Goal: Information Seeking & Learning: Learn about a topic

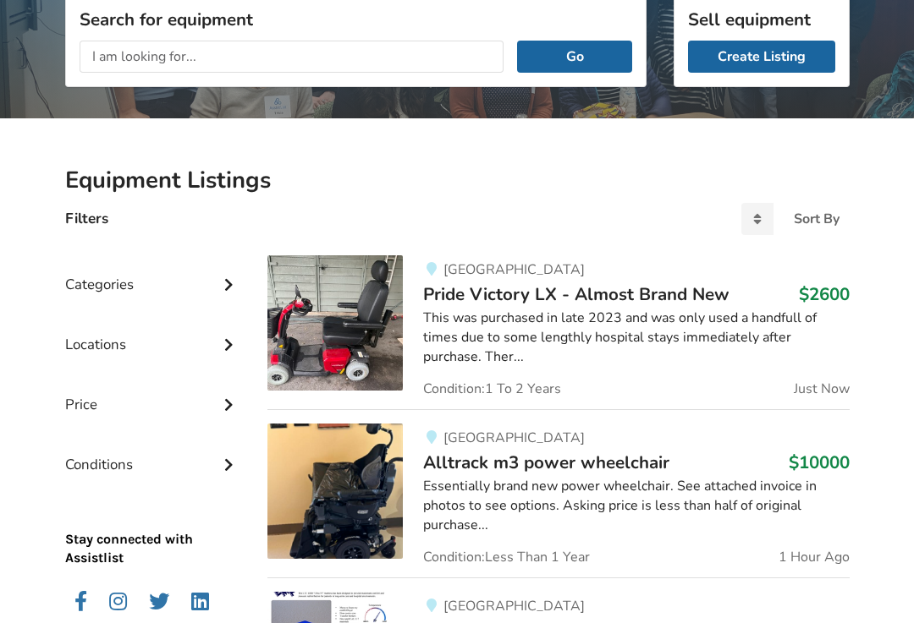
scroll to position [242, 0]
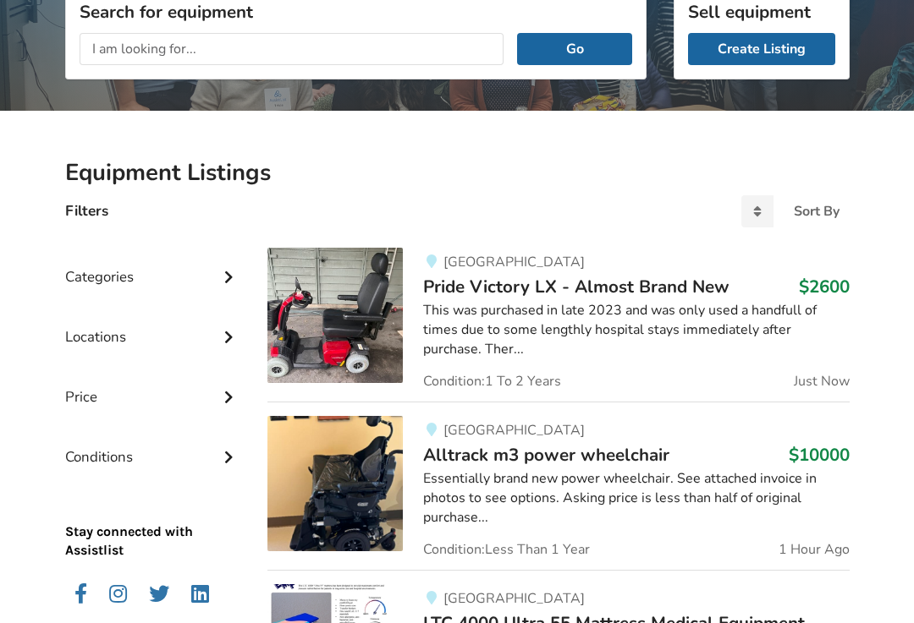
click at [96, 273] on div "Categories" at bounding box center [153, 264] width 176 height 60
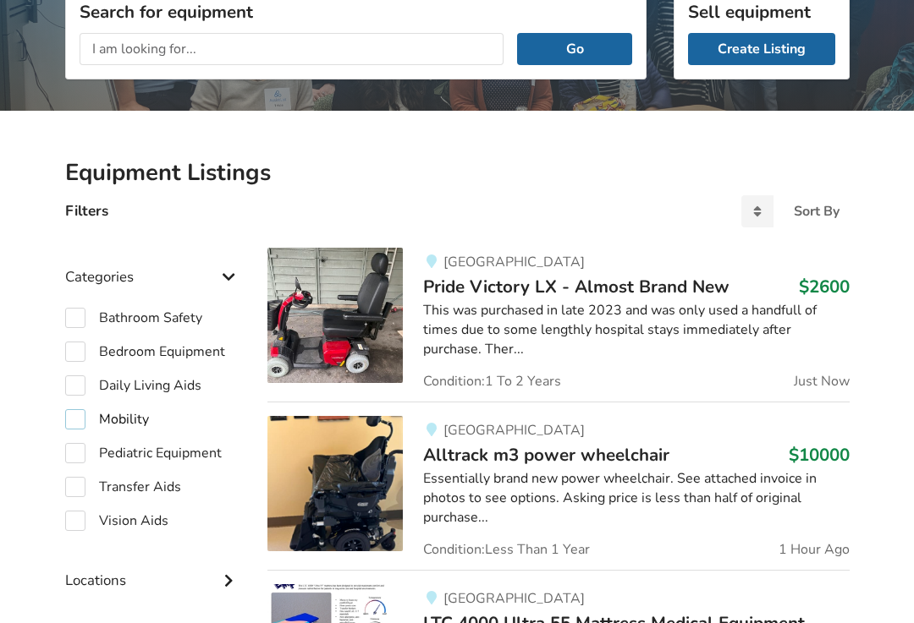
click at [75, 415] on label "Mobility" at bounding box center [107, 419] width 84 height 20
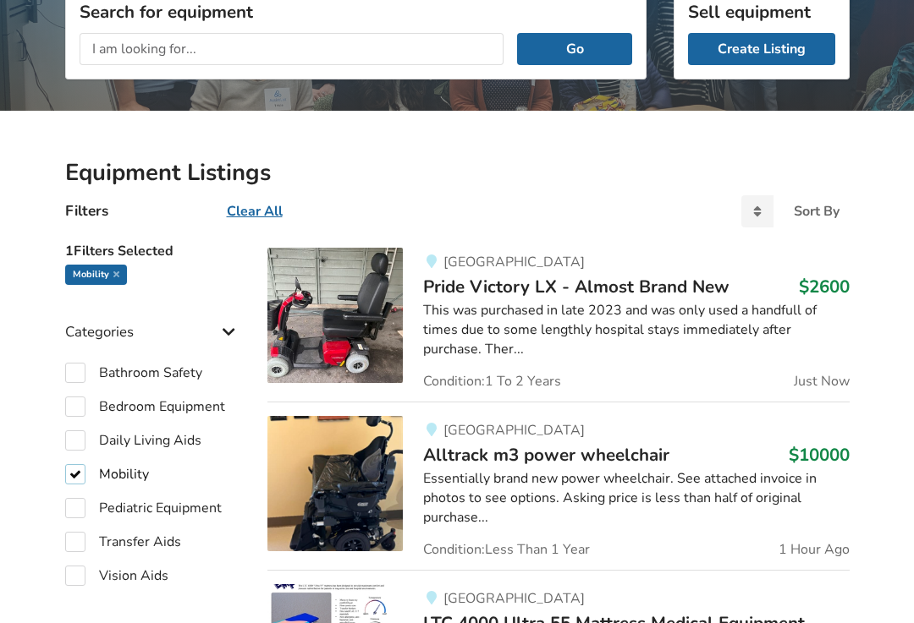
checkbox input "true"
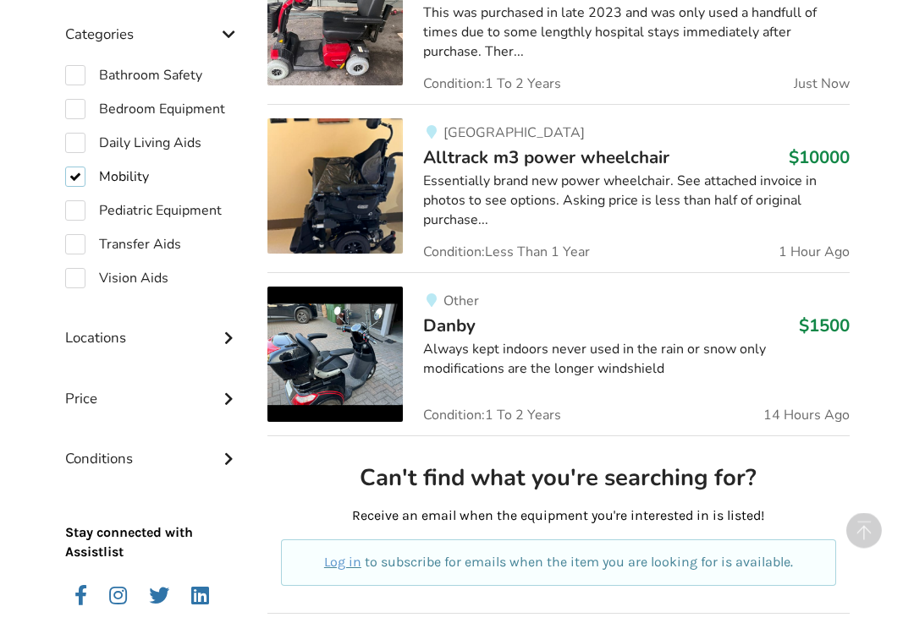
scroll to position [549, 0]
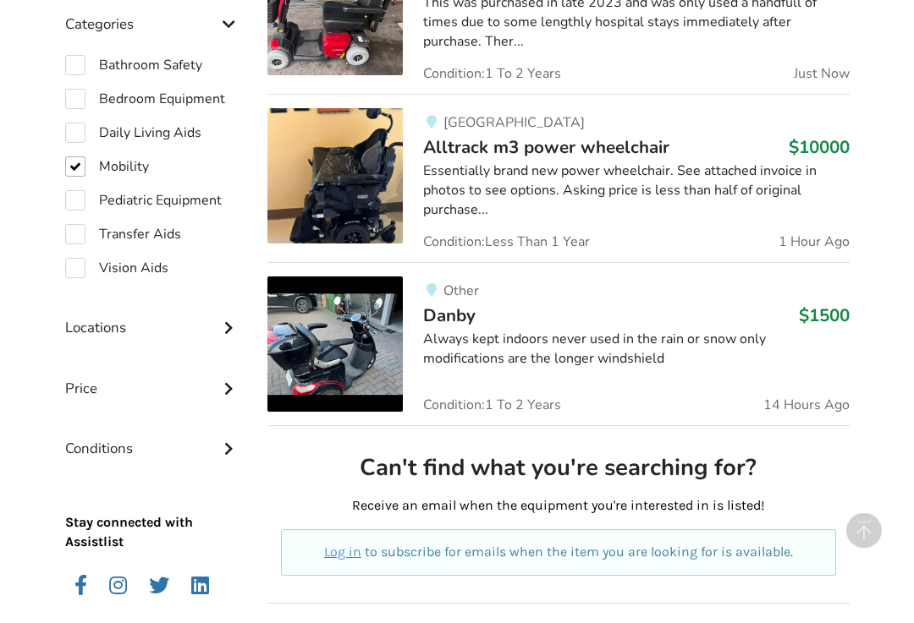
click at [225, 322] on icon at bounding box center [228, 327] width 17 height 14
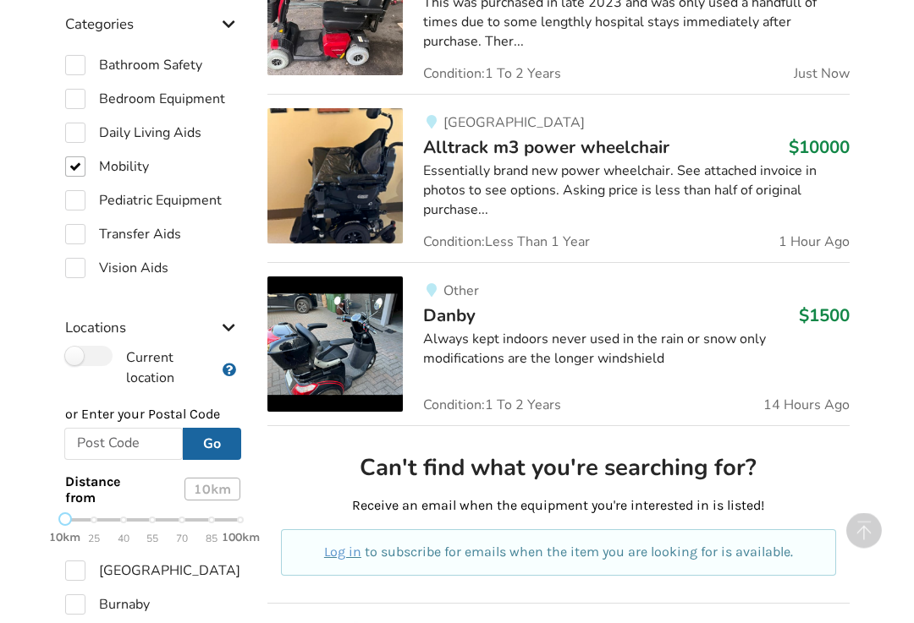
scroll to position [550, 0]
click at [112, 437] on input "text" at bounding box center [123, 444] width 119 height 32
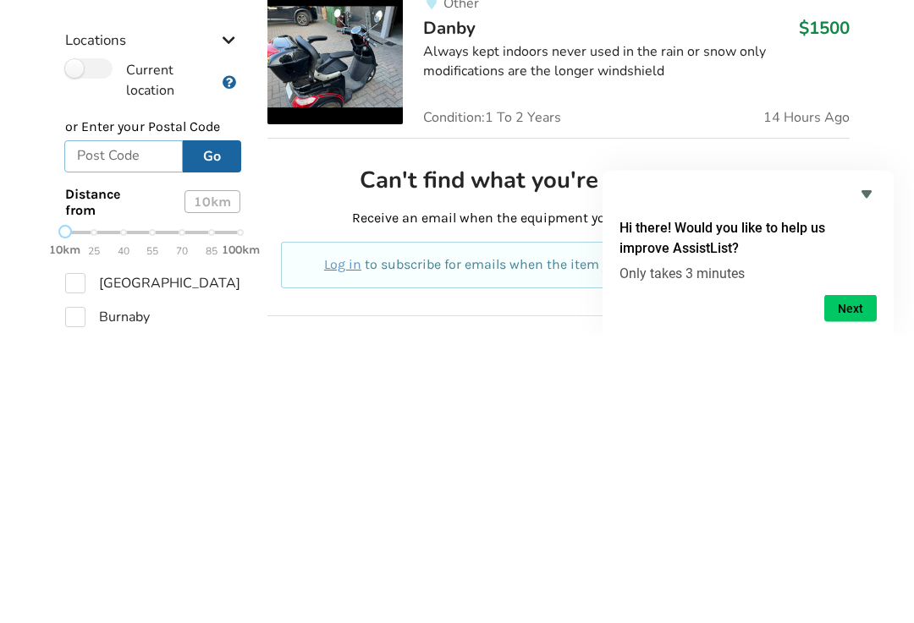
type input "V"
click at [78, 347] on label "Current location" at bounding box center [139, 368] width 149 height 42
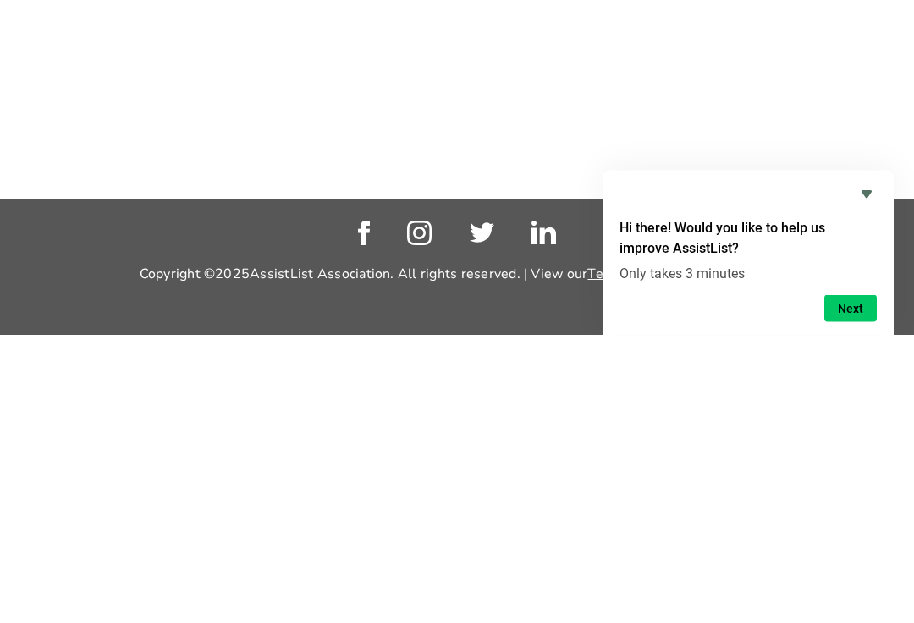
scroll to position [173, 0]
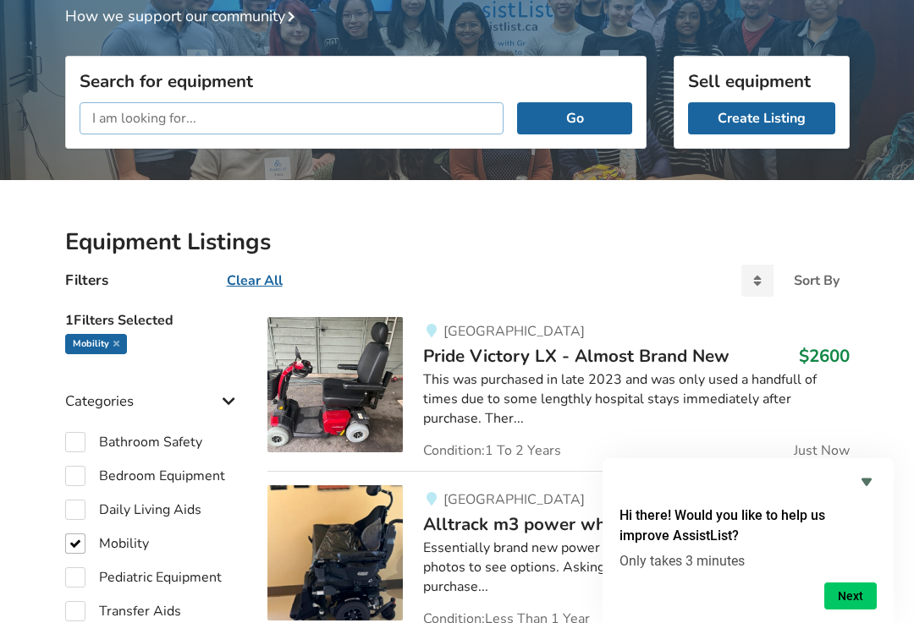
click at [170, 117] on input "text" at bounding box center [292, 118] width 425 height 32
type input "Wheel chairs"
click at [568, 111] on button "Go" at bounding box center [574, 118] width 114 height 32
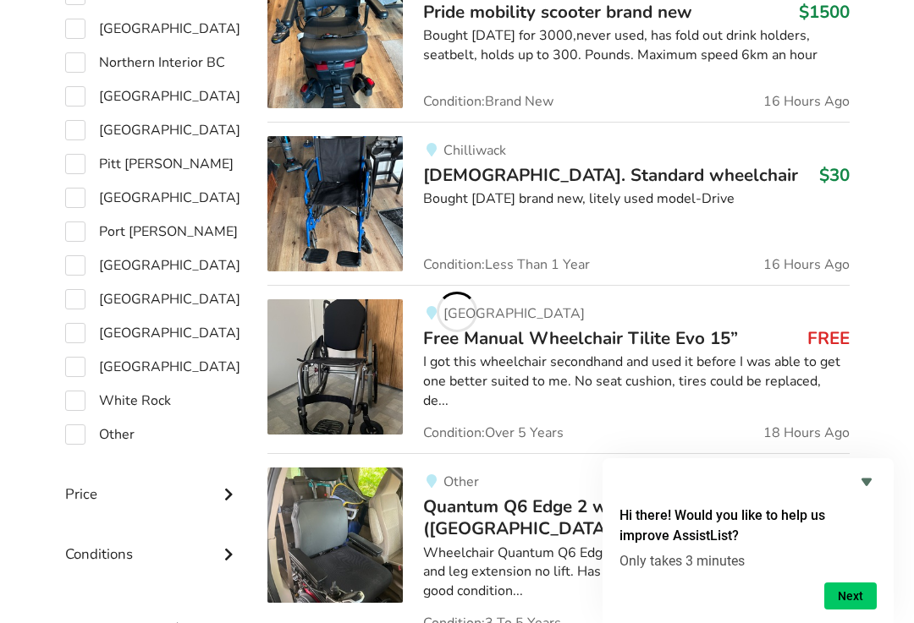
scroll to position [1369, 0]
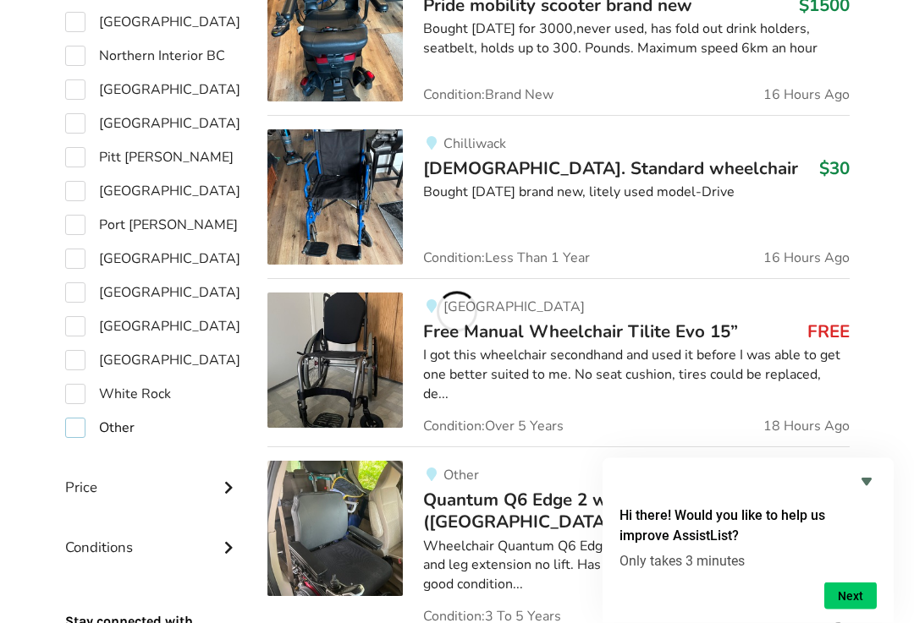
click at [112, 433] on label "Other" at bounding box center [99, 429] width 69 height 20
checkbox input "true"
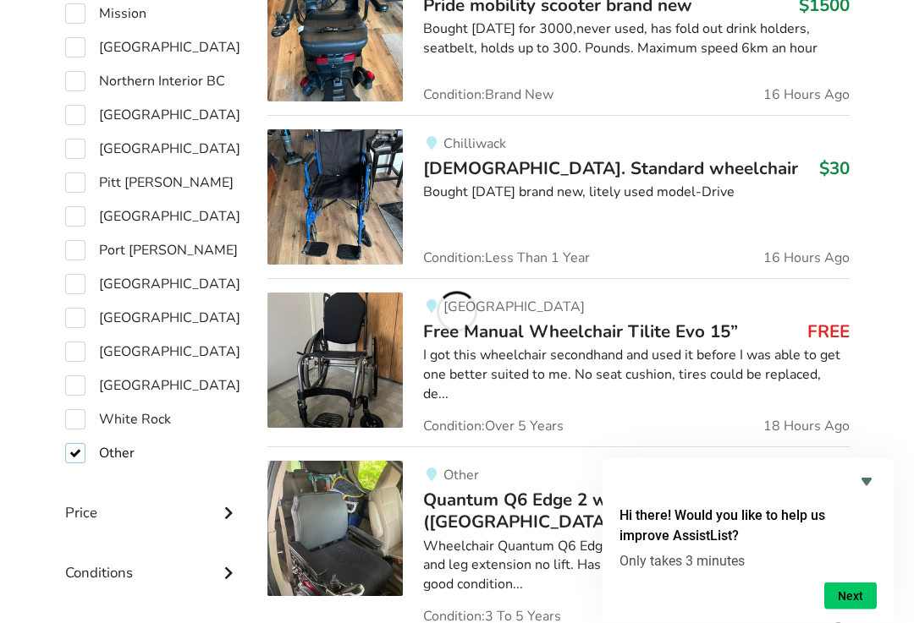
scroll to position [1370, 0]
click at [229, 506] on icon at bounding box center [228, 511] width 17 height 14
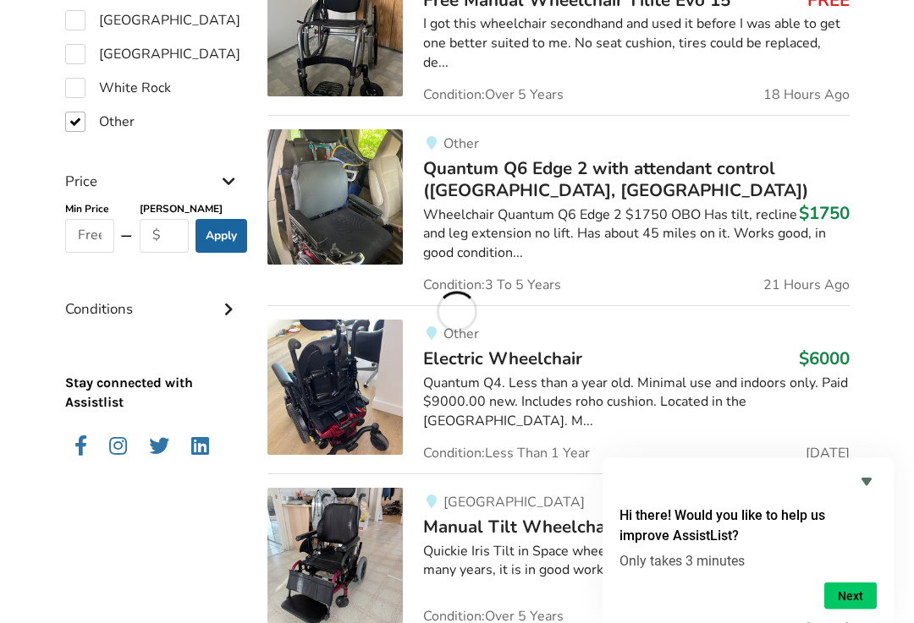
scroll to position [1740, 0]
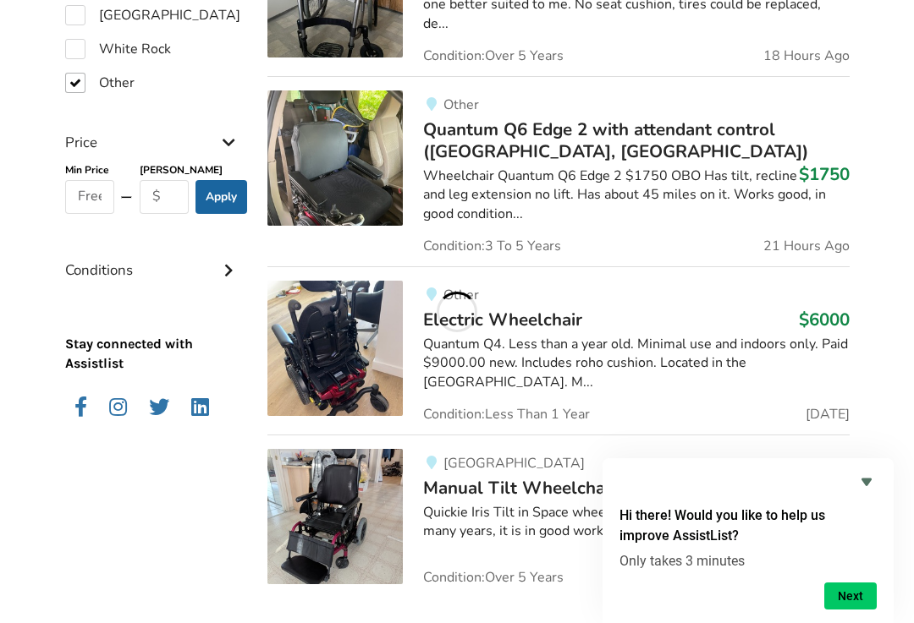
click at [223, 277] on div "Conditions" at bounding box center [153, 258] width 176 height 60
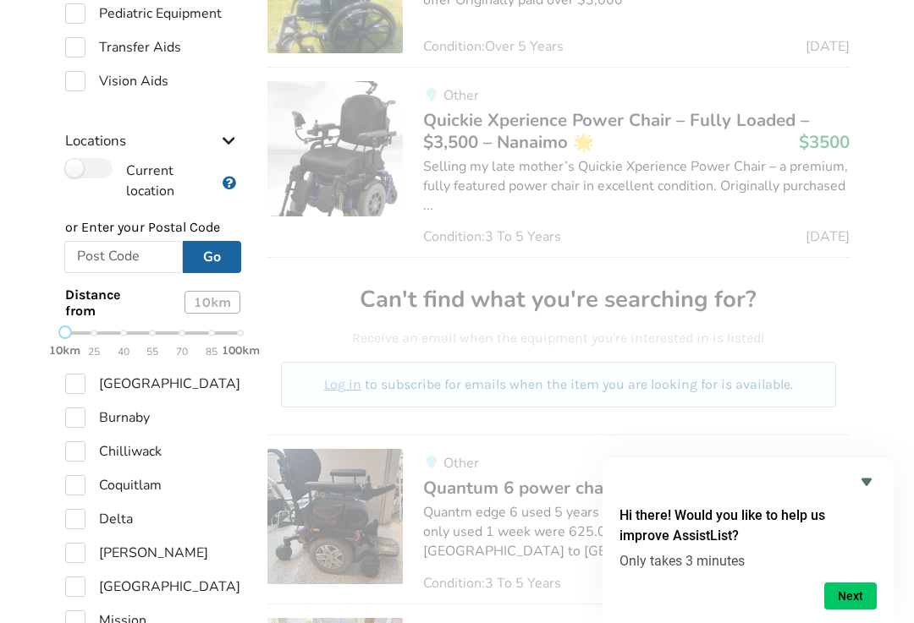
scroll to position [761, 0]
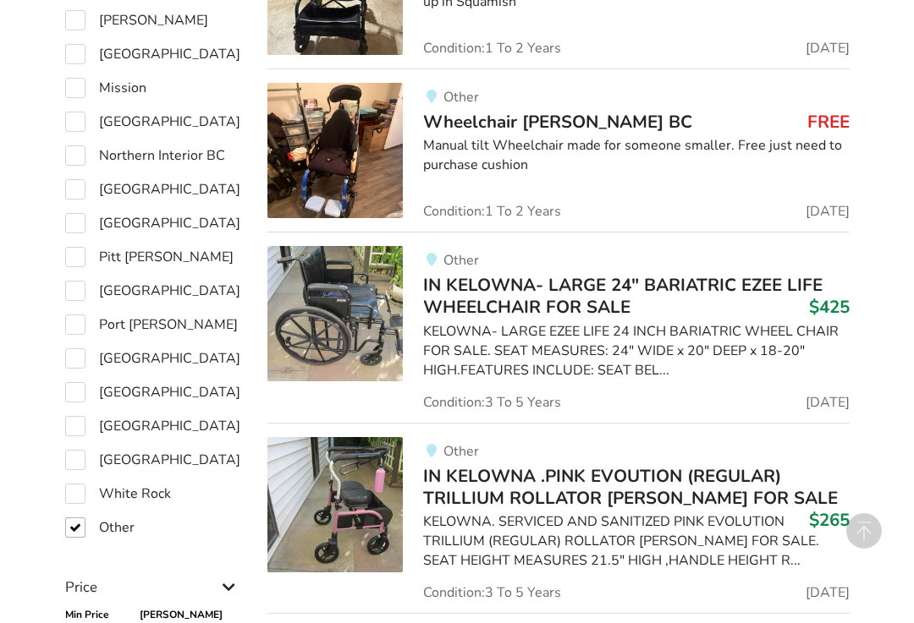
scroll to position [1277, 0]
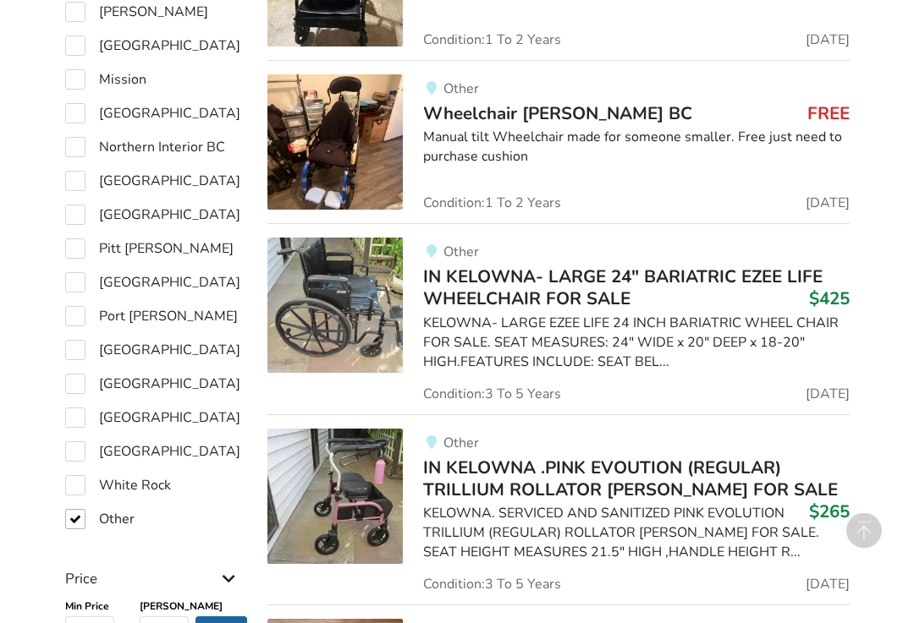
click at [781, 415] on link "Other IN KELOWNA .PINK EVOUTION (REGULAR) TRILLIUM ROLLATOR [PERSON_NAME] FOR S…" at bounding box center [557, 510] width 581 height 190
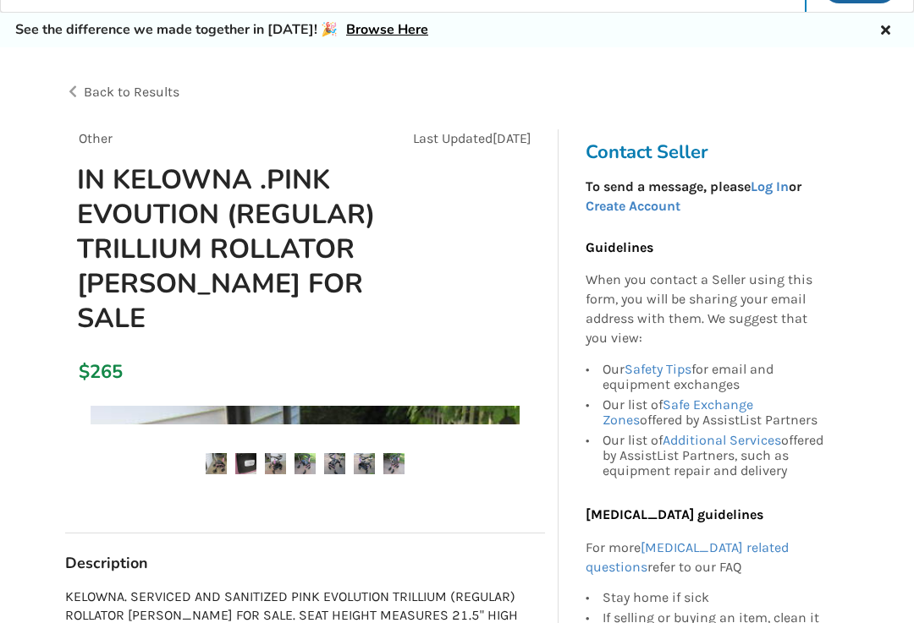
scroll to position [49, 0]
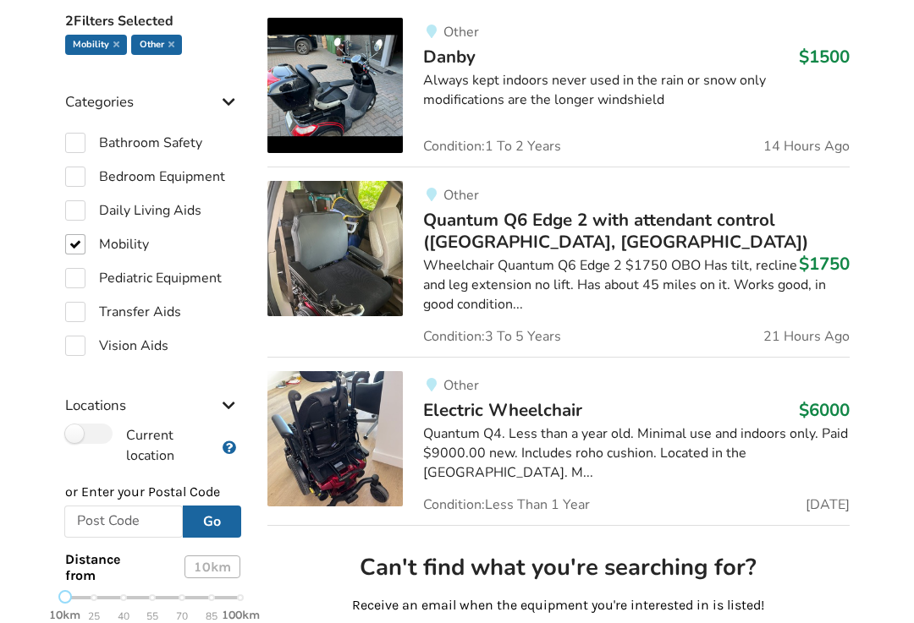
scroll to position [654, 0]
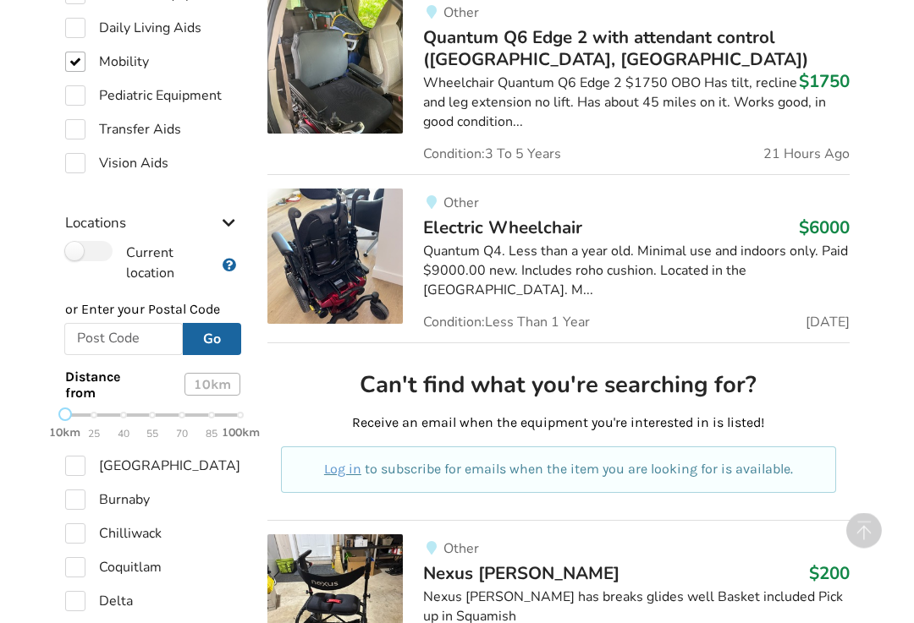
click at [122, 326] on input "text" at bounding box center [123, 340] width 119 height 32
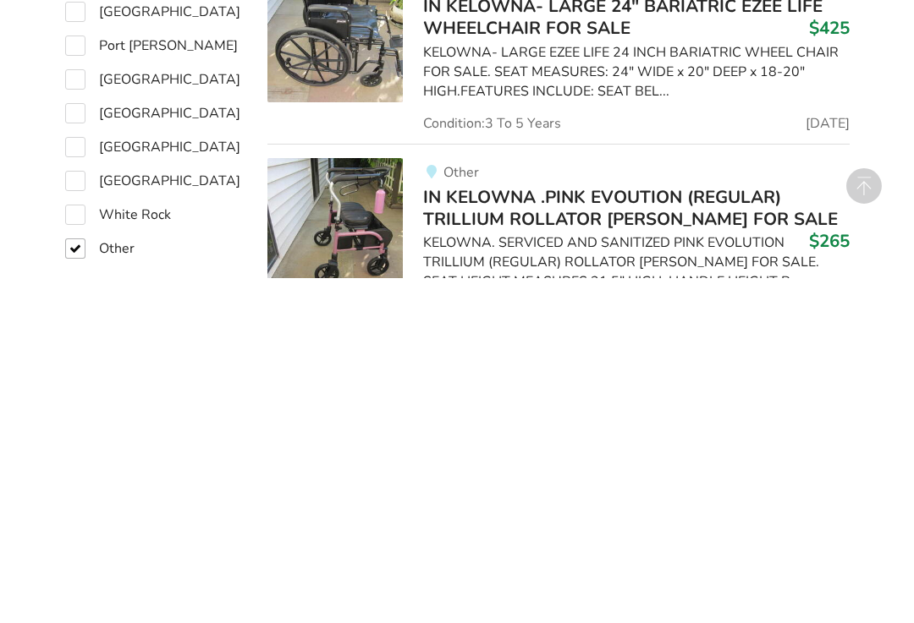
scroll to position [1208, 0]
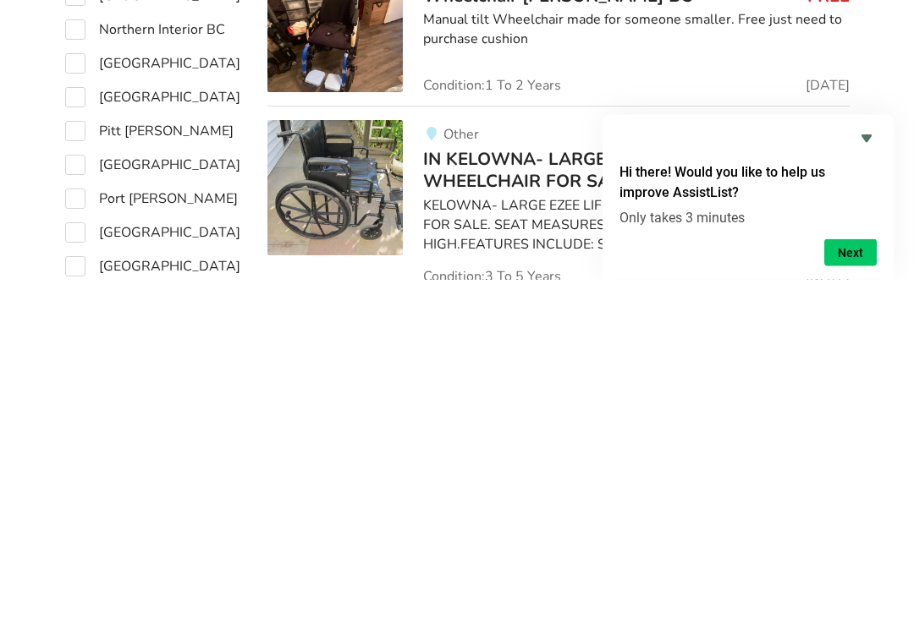
scroll to position [200, 0]
